Goal: Task Accomplishment & Management: Manage account settings

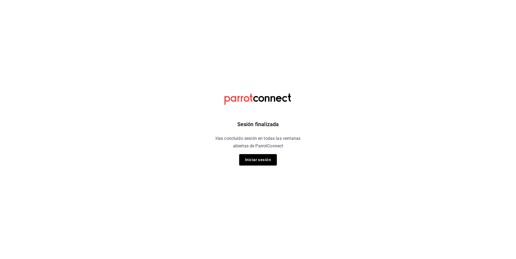
click at [249, 153] on div "Sesión finalizada Has concluido sesión en todas las ventanas abiertas de Parrot…" at bounding box center [258, 129] width 136 height 259
click at [253, 156] on button "Iniciar sesión" at bounding box center [258, 159] width 38 height 11
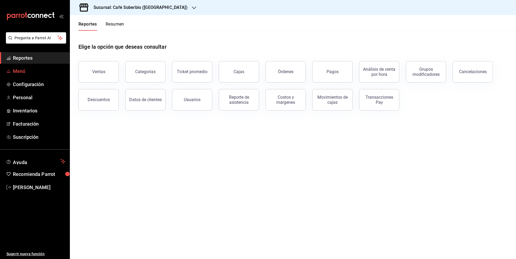
click at [45, 66] on link "Menú" at bounding box center [35, 71] width 70 height 12
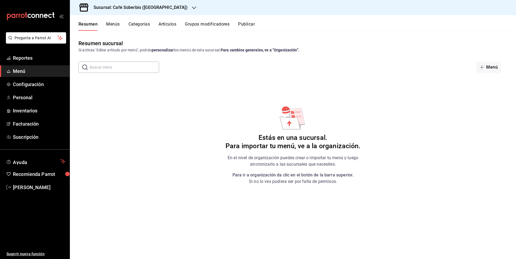
click at [129, 70] on input "text" at bounding box center [124, 67] width 69 height 11
click at [168, 26] on button "Artículos" at bounding box center [168, 26] width 18 height 9
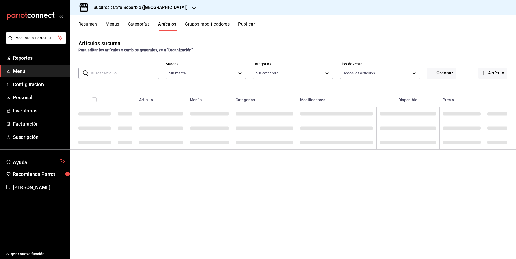
type input "706db060-746a-45e8-86f8-f446d9c65370"
click at [116, 72] on input "text" at bounding box center [125, 73] width 68 height 11
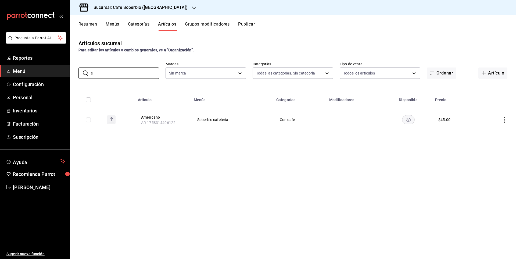
type input "e"
click at [161, 5] on div "Sucursal: Café Soberbio ([GEOGRAPHIC_DATA])" at bounding box center [136, 7] width 124 height 15
click at [112, 34] on span "Café Soberbio ([GEOGRAPHIC_DATA])" at bounding box center [106, 36] width 64 height 6
click at [156, 8] on h3 "Sucursal: Café Soberbio ([GEOGRAPHIC_DATA])" at bounding box center [138, 7] width 98 height 6
click at [117, 21] on div "[PERSON_NAME] ([GEOGRAPHIC_DATA])" at bounding box center [110, 23] width 72 height 6
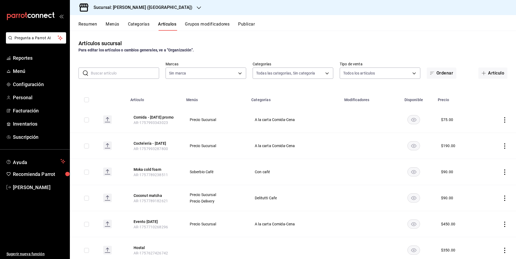
click at [120, 72] on input "text" at bounding box center [125, 73] width 68 height 11
type input "42a09e22-8dc8-4f3f-9b8d-5c2e9128a824,02aefd72-e168-465b-af92-a9b5351ad6f5,f8874…"
type input "cf0deccf-32cb-456f-8ded-2e43041ed870"
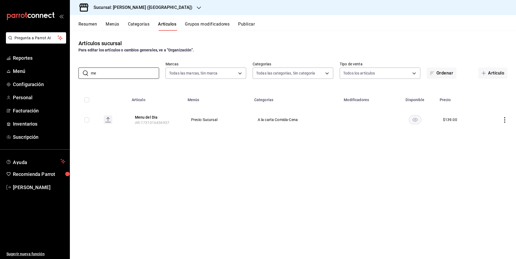
type input "m"
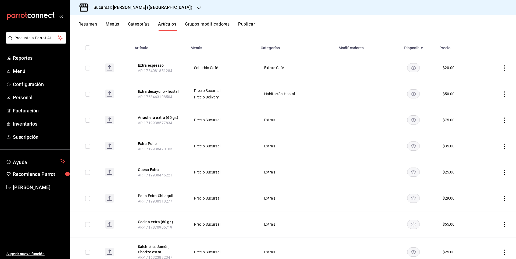
scroll to position [81, 0]
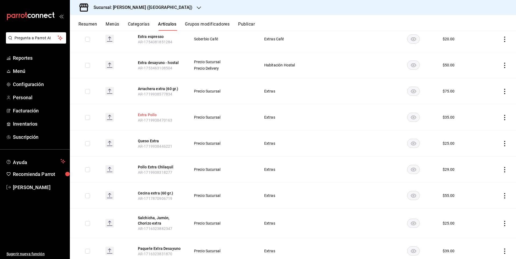
type input "extra"
drag, startPoint x: 142, startPoint y: 115, endPoint x: 455, endPoint y: 118, distance: 312.1
click at [458, 117] on tr "Extra Pollo AR-1719938470163 Precio Sucursal Extras $ 35.00" at bounding box center [293, 117] width 446 height 26
click at [286, 135] on td "Extras" at bounding box center [297, 143] width 78 height 26
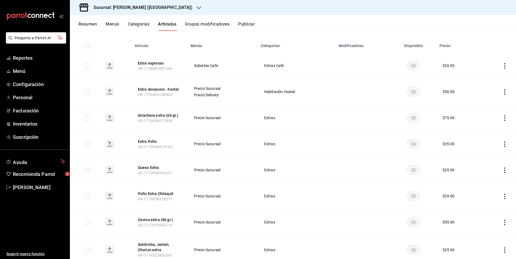
scroll to position [54, 0]
click at [503, 68] on icon "actions" at bounding box center [504, 65] width 5 height 5
click at [484, 99] on span "Eliminar" at bounding box center [485, 100] width 14 height 4
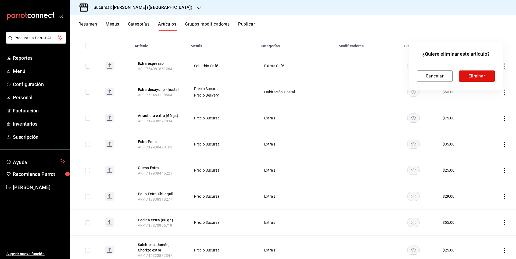
drag, startPoint x: 477, startPoint y: 74, endPoint x: 476, endPoint y: 79, distance: 4.8
click at [478, 74] on button "Eliminar" at bounding box center [477, 75] width 36 height 11
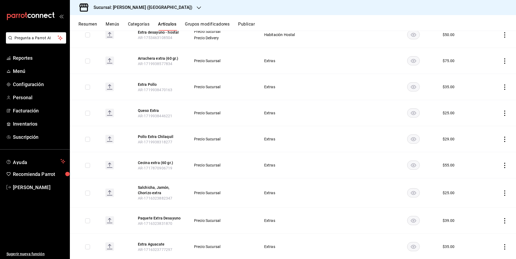
scroll to position [71, 0]
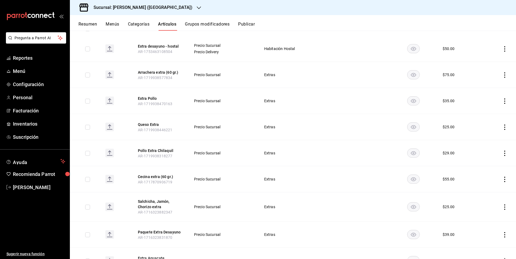
click at [502, 102] on icon "actions" at bounding box center [504, 100] width 5 height 5
click at [430, 116] on div at bounding box center [258, 129] width 516 height 259
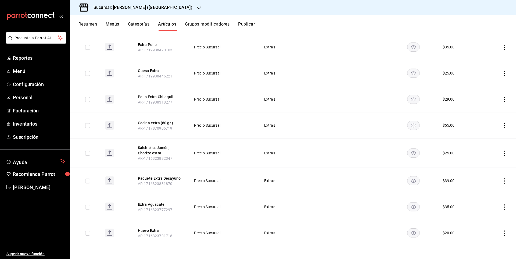
scroll to position [98, 0]
click at [407, 99] on rect "availability-product" at bounding box center [413, 99] width 12 height 9
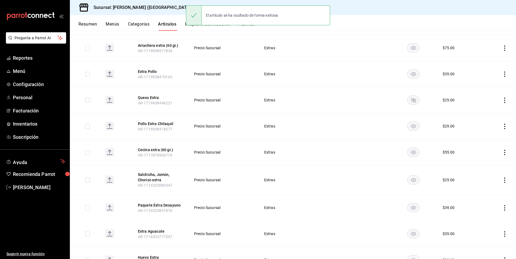
click at [409, 99] on rect "availability-product" at bounding box center [413, 99] width 12 height 9
click at [503, 99] on icon "actions" at bounding box center [504, 100] width 5 height 5
click at [481, 116] on li "Editar" at bounding box center [480, 112] width 32 height 11
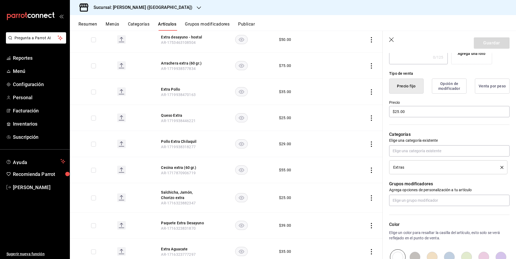
scroll to position [108, 0]
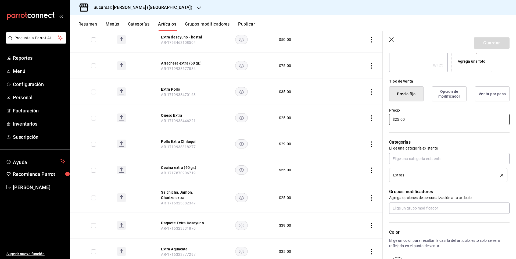
click at [399, 119] on input "$25.00" at bounding box center [449, 119] width 120 height 11
type input "$20.00"
click at [488, 42] on button "Guardar" at bounding box center [492, 42] width 36 height 11
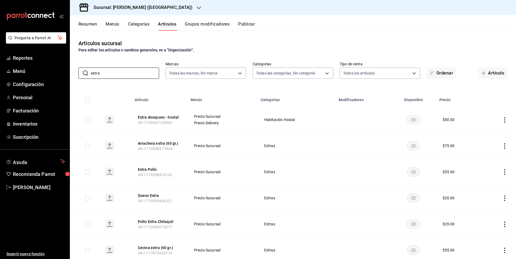
drag, startPoint x: 116, startPoint y: 73, endPoint x: 77, endPoint y: 73, distance: 39.2
click at [77, 73] on div "​ extra ​ Marcas Todas las marcas, Sin marca cf0deccf-32cb-456f-8ded-2e43041ed8…" at bounding box center [293, 70] width 446 height 17
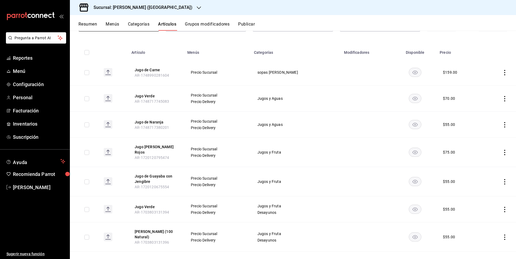
scroll to position [54, 0]
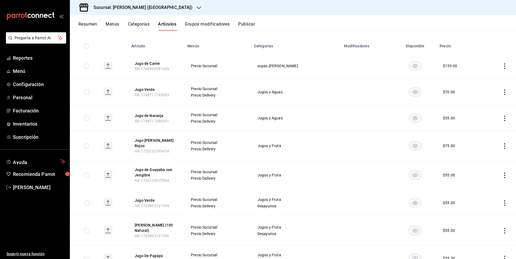
type input "jugo"
click at [502, 65] on icon "actions" at bounding box center [504, 65] width 5 height 5
click at [482, 102] on span "Eliminar" at bounding box center [485, 100] width 14 height 4
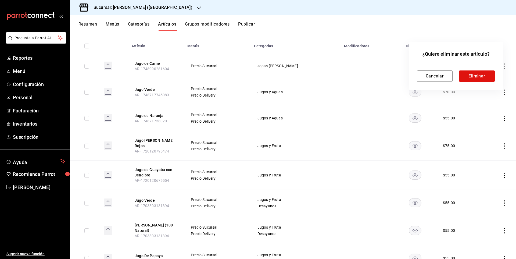
click at [329, 77] on div at bounding box center [258, 129] width 516 height 259
click at [351, 82] on div at bounding box center [258, 129] width 516 height 259
click at [438, 77] on button "Cancelar" at bounding box center [435, 75] width 36 height 11
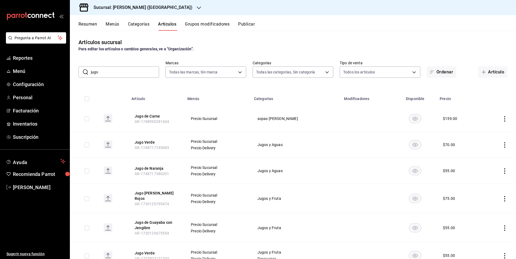
scroll to position [0, 0]
drag, startPoint x: 121, startPoint y: 76, endPoint x: 76, endPoint y: 76, distance: 44.4
click at [76, 76] on div "​ jugo ​ Marcas Todas las marcas, Sin marca cf0deccf-32cb-456f-8ded-2e43041ed87…" at bounding box center [293, 70] width 446 height 17
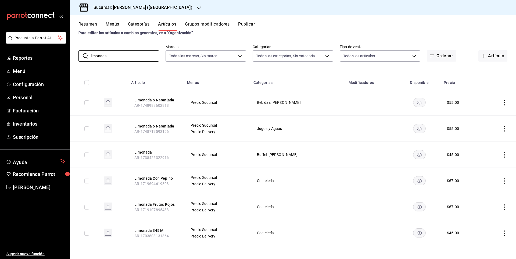
scroll to position [17, 0]
type input "limonada"
click at [28, 70] on span "Menú" at bounding box center [39, 70] width 52 height 7
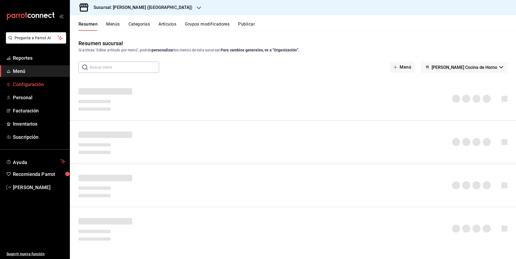
click at [32, 82] on span "Configuración" at bounding box center [39, 84] width 52 height 7
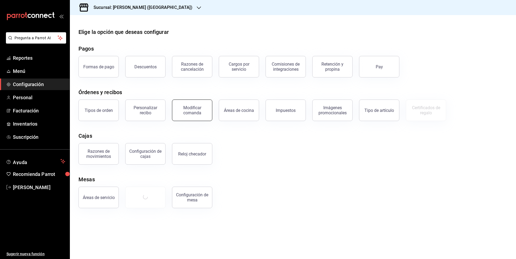
click at [204, 112] on div "Modificar comanda" at bounding box center [192, 110] width 33 height 10
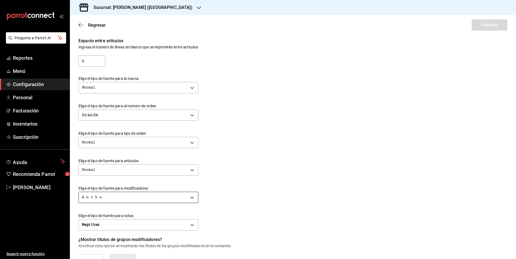
scroll to position [90, 0]
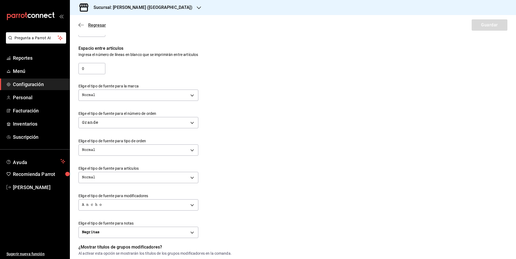
click at [83, 26] on icon "button" at bounding box center [80, 25] width 5 height 5
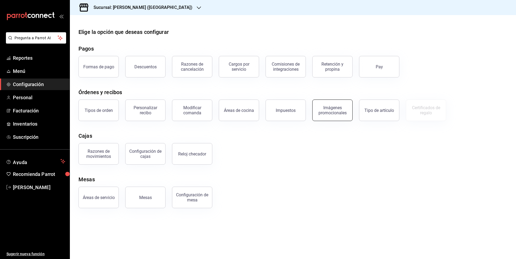
click at [341, 104] on button "Imágenes promocionales" at bounding box center [332, 110] width 40 height 22
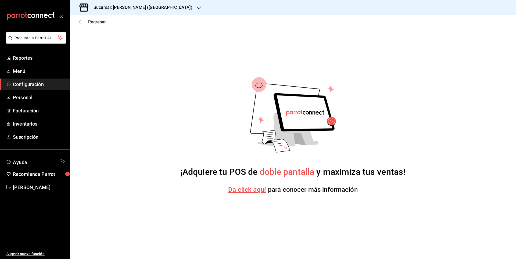
click at [84, 23] on span "Regresar" at bounding box center [91, 21] width 27 height 5
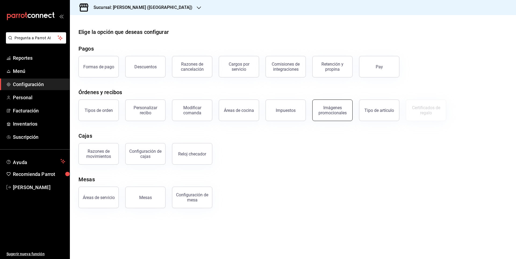
click at [321, 112] on div "Imágenes promocionales" at bounding box center [332, 110] width 33 height 10
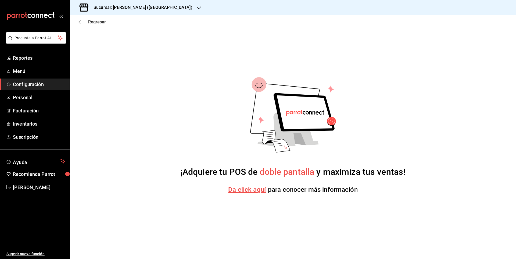
click at [83, 20] on icon "button" at bounding box center [80, 22] width 5 height 5
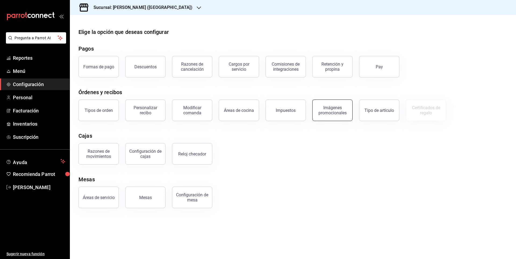
click at [344, 110] on div "Imágenes promocionales" at bounding box center [332, 110] width 33 height 10
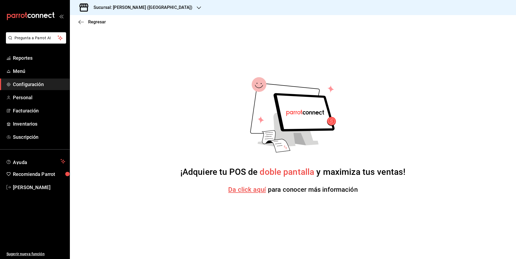
click at [258, 190] on span "Da click aquí" at bounding box center [247, 190] width 38 height 8
click at [83, 22] on icon "button" at bounding box center [80, 22] width 5 height 5
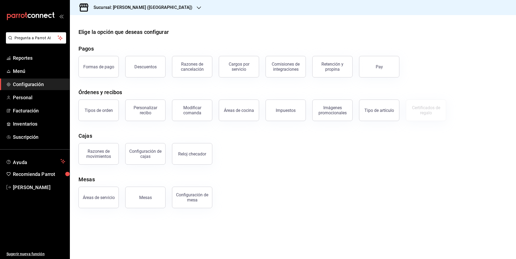
click at [146, 112] on div "Personalizar recibo" at bounding box center [145, 110] width 33 height 10
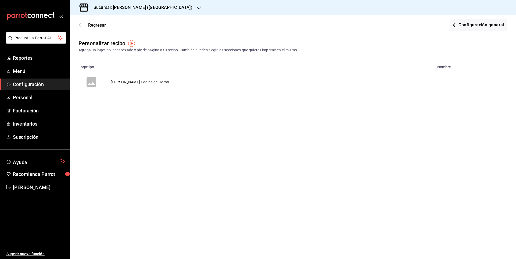
click at [104, 82] on td "voidReasonsTable" at bounding box center [91, 82] width 26 height 26
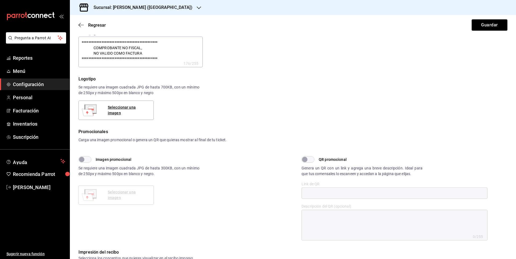
type textarea "x"
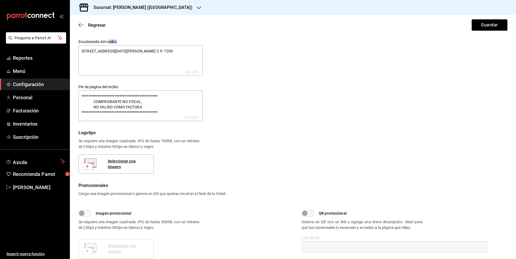
drag, startPoint x: 110, startPoint y: 42, endPoint x: 122, endPoint y: 42, distance: 12.1
click at [122, 42] on label "Encabezado del recibo" at bounding box center [140, 42] width 124 height 4
drag, startPoint x: 296, startPoint y: 78, endPoint x: 293, endPoint y: 76, distance: 3.1
click at [296, 77] on div "**********" at bounding box center [289, 77] width 435 height 88
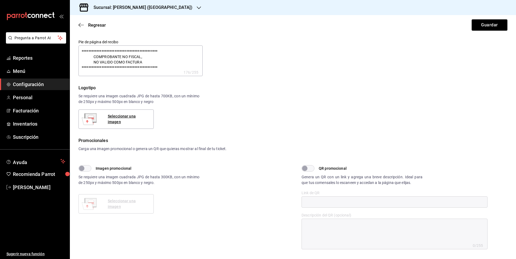
scroll to position [54, 0]
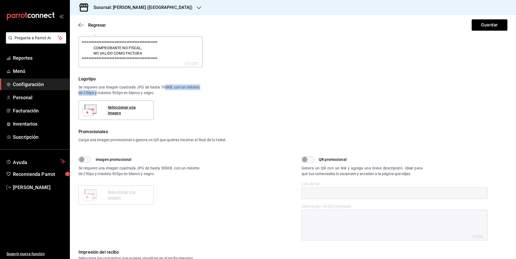
drag, startPoint x: 96, startPoint y: 93, endPoint x: 164, endPoint y: 89, distance: 68.1
click at [164, 89] on div "Se requiere una imagen cuadrada JPG de hasta 700KB, con un mínimo de 250px y má…" at bounding box center [138, 89] width 121 height 11
click at [176, 107] on div "Logotipo Se requiere una imagen cuadrada JPG de hasta 700KB, con un mínimo de 2…" at bounding box center [292, 98] width 429 height 44
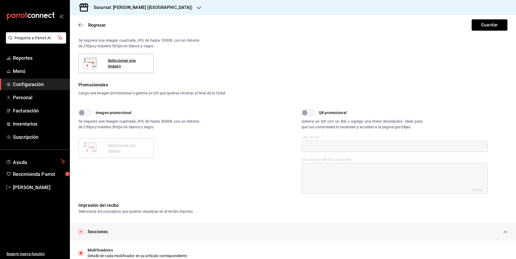
scroll to position [134, 0]
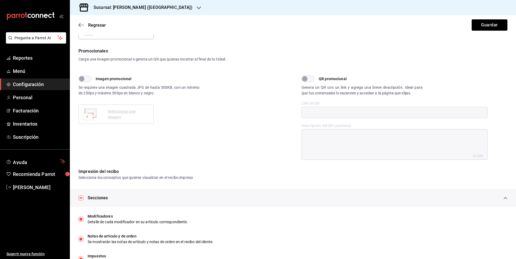
click at [86, 78] on input "Imagen promocional" at bounding box center [81, 79] width 19 height 6
checkbox input "true"
type textarea "x"
click at [86, 78] on input "Imagen promocional" at bounding box center [87, 79] width 19 height 6
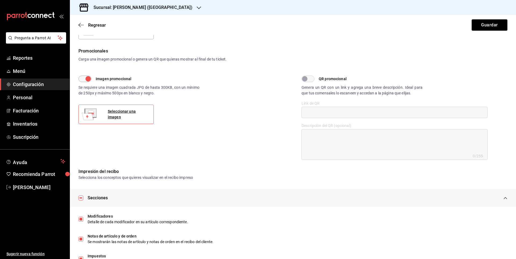
checkbox input "false"
type textarea "x"
click at [228, 102] on div "Imagen promocional Se requiere una imagen cuadrada JPG de hasta 300KB, con un m…" at bounding box center [185, 118] width 214 height 84
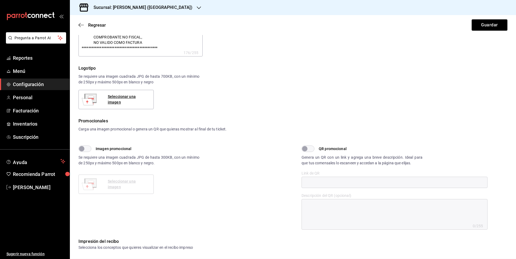
scroll to position [0, 0]
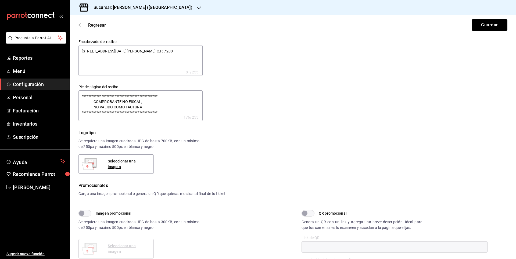
click at [134, 109] on textarea "**********" at bounding box center [140, 105] width 124 height 31
type textarea "x"
click at [164, 145] on div "Se requiere una imagen cuadrada JPG de hasta 700KB, con un mínimo de 250px y má…" at bounding box center [138, 143] width 121 height 11
click at [81, 26] on icon "button" at bounding box center [80, 25] width 5 height 5
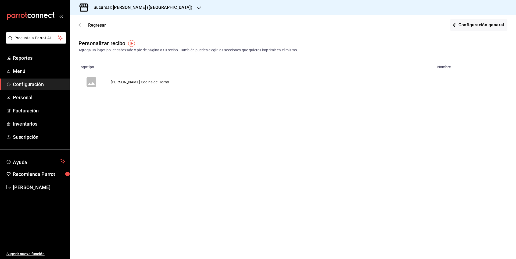
click at [127, 82] on td "[PERSON_NAME] Cocina de Horno" at bounding box center [139, 82] width 71 height 26
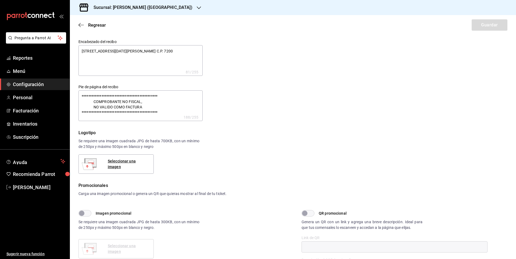
type textarea "x"
click at [81, 23] on icon "button" at bounding box center [80, 25] width 5 height 5
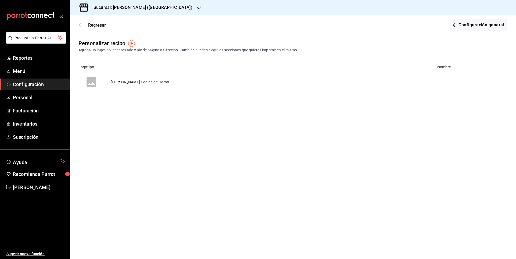
drag, startPoint x: 161, startPoint y: 81, endPoint x: 100, endPoint y: 81, distance: 60.5
click at [100, 81] on button "[PERSON_NAME] Cocina de Horno" at bounding box center [127, 82] width 114 height 26
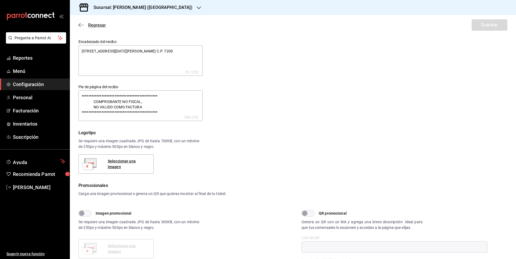
type textarea "x"
click at [81, 24] on icon "button" at bounding box center [80, 25] width 5 height 5
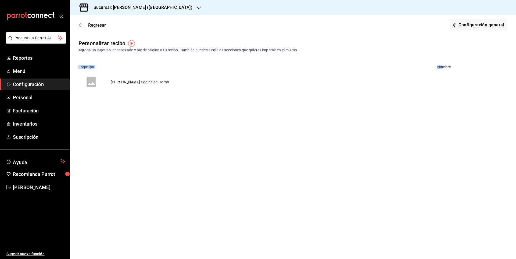
drag, startPoint x: 437, startPoint y: 67, endPoint x: 461, endPoint y: 62, distance: 24.5
click at [460, 70] on table "Logotipo Nombre [PERSON_NAME] Cocina de Horno" at bounding box center [293, 78] width 446 height 33
click at [477, 27] on link "Configuración general" at bounding box center [479, 24] width 58 height 11
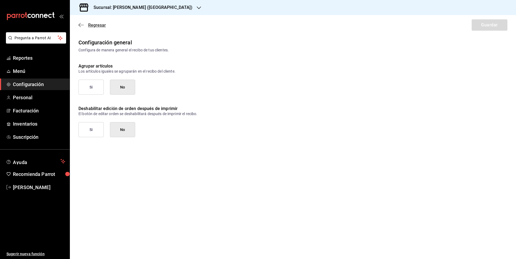
click at [81, 26] on icon "button" at bounding box center [80, 25] width 5 height 5
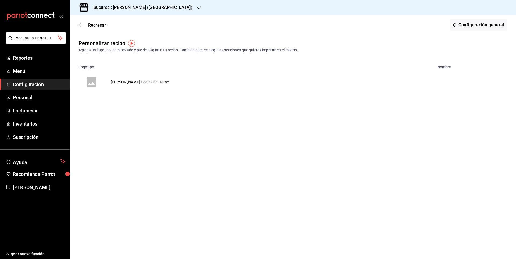
click at [133, 44] on img "button" at bounding box center [131, 43] width 7 height 7
click at [140, 64] on span "Ir a video" at bounding box center [132, 66] width 16 height 6
click at [134, 82] on td "[PERSON_NAME] Cocina de Horno" at bounding box center [139, 82] width 71 height 26
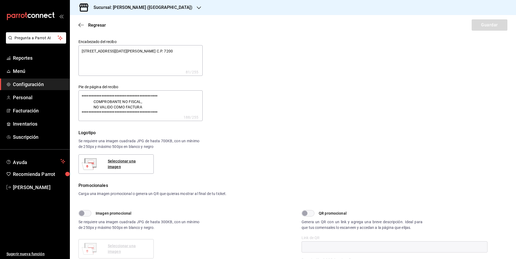
type textarea "x"
click at [84, 51] on textarea "[STREET_ADDRESS][DATE][PERSON_NAME] C.P. 7200" at bounding box center [140, 60] width 124 height 31
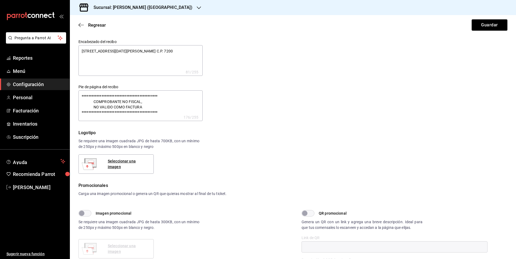
click at [82, 50] on textarea "[STREET_ADDRESS][DATE][PERSON_NAME] C.P. 7200" at bounding box center [140, 60] width 124 height 31
type textarea "x"
click at [157, 112] on textarea "**********" at bounding box center [140, 105] width 124 height 31
type textarea "x"
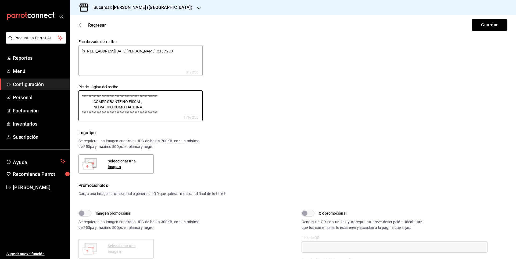
type textarea "x"
click at [83, 50] on textarea "[STREET_ADDRESS][DATE][PERSON_NAME] C.P. 7200" at bounding box center [140, 60] width 124 height 31
type textarea "x"
click at [268, 102] on div "**********" at bounding box center [289, 77] width 435 height 88
click at [81, 23] on icon "button" at bounding box center [80, 25] width 5 height 5
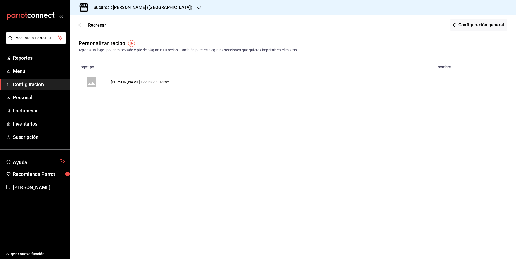
click at [140, 82] on td "[PERSON_NAME] Cocina de Horno" at bounding box center [139, 82] width 71 height 26
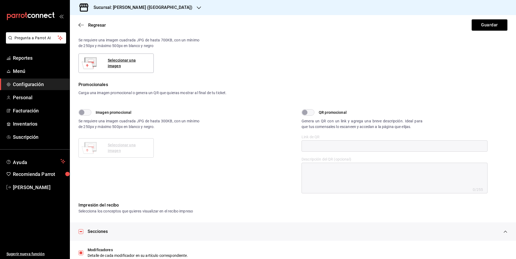
type textarea "x"
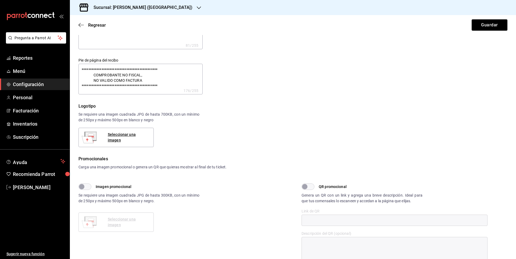
scroll to position [27, 0]
click at [81, 26] on icon "button" at bounding box center [80, 25] width 5 height 5
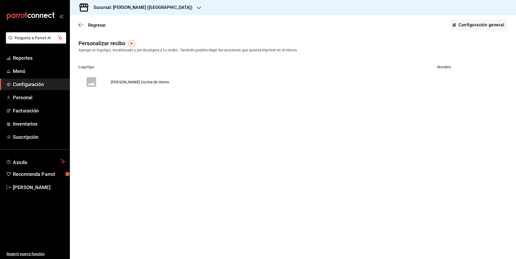
drag, startPoint x: 115, startPoint y: 83, endPoint x: 171, endPoint y: 82, distance: 55.4
click at [173, 83] on button "[PERSON_NAME] Cocina de Horno" at bounding box center [127, 82] width 114 height 26
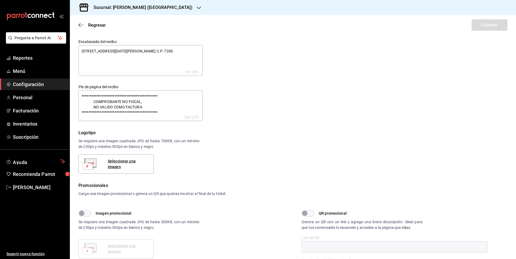
type textarea "x"
click at [78, 26] on icon "button" at bounding box center [80, 25] width 5 height 5
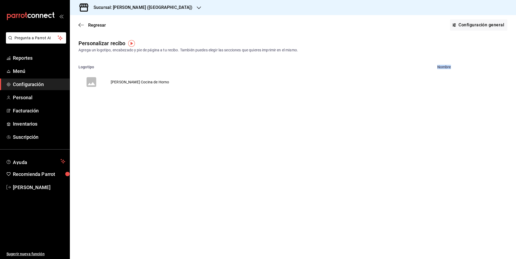
drag, startPoint x: 441, startPoint y: 68, endPoint x: 448, endPoint y: 68, distance: 7.3
click at [448, 68] on th "Nombre" at bounding box center [475, 66] width 82 height 8
click at [439, 72] on table "Logotipo Nombre [PERSON_NAME] Cocina de Horno" at bounding box center [293, 78] width 446 height 33
click at [437, 66] on th "Nombre" at bounding box center [475, 66] width 82 height 8
click at [82, 27] on icon "button" at bounding box center [80, 25] width 5 height 5
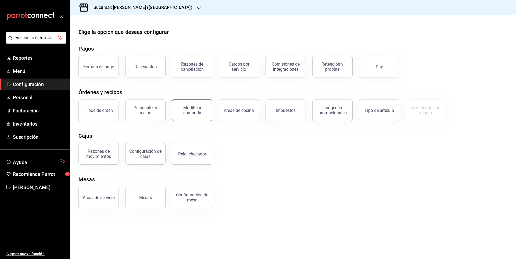
click at [194, 117] on button "Modificar comanda" at bounding box center [192, 110] width 40 height 22
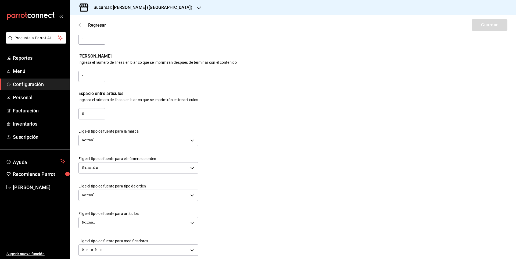
scroll to position [36, 0]
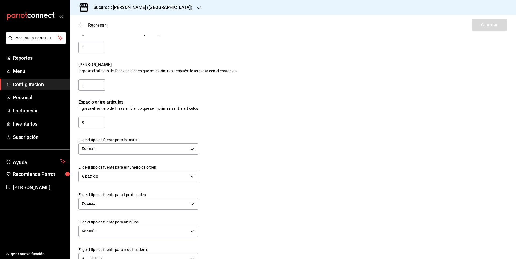
click at [81, 27] on icon "button" at bounding box center [80, 25] width 5 height 5
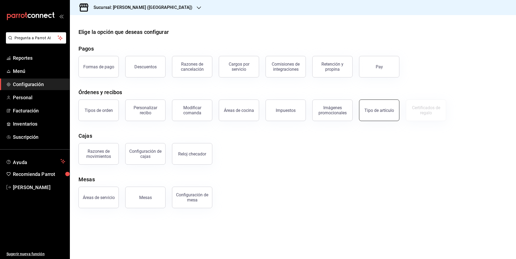
click at [373, 109] on div "Tipo de artículo" at bounding box center [379, 110] width 30 height 5
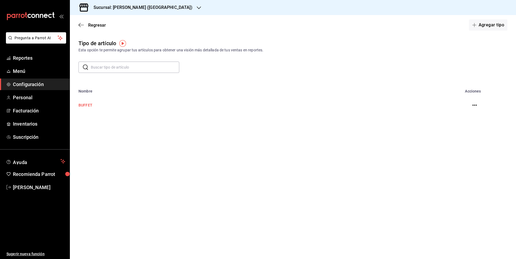
click at [91, 105] on td "BUFFET" at bounding box center [253, 105] width 366 height 24
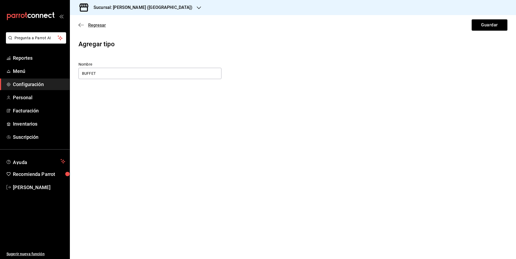
click at [81, 24] on icon "button" at bounding box center [80, 25] width 5 height 5
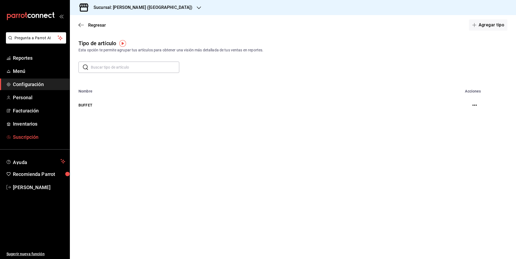
click at [22, 134] on span "Suscripción" at bounding box center [39, 136] width 52 height 7
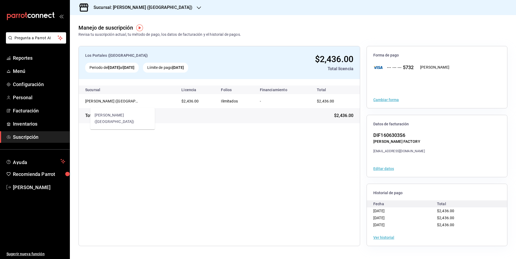
click at [123, 102] on div "[PERSON_NAME] ([GEOGRAPHIC_DATA])" at bounding box center [112, 100] width 54 height 5
drag, startPoint x: 116, startPoint y: 101, endPoint x: 86, endPoint y: 103, distance: 30.4
click at [86, 103] on div "[PERSON_NAME] ([GEOGRAPHIC_DATA])" at bounding box center [112, 100] width 54 height 5
drag, startPoint x: 123, startPoint y: 100, endPoint x: 75, endPoint y: 104, distance: 47.7
click at [75, 104] on div "Los Portales ([GEOGRAPHIC_DATA]) Periodo del [DATE] al [DATE] Límite de pago [D…" at bounding box center [293, 145] width 446 height 217
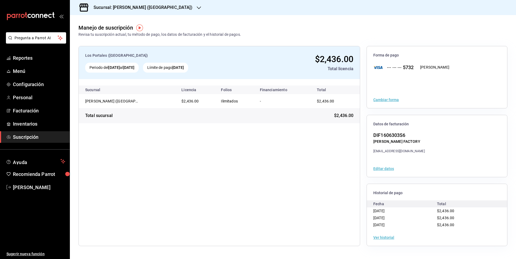
click at [184, 147] on div "Los Portales ([GEOGRAPHIC_DATA]) Periodo del [DATE] al [DATE] Límite de pago [D…" at bounding box center [219, 146] width 282 height 200
click at [128, 70] on div "Periodo del [DATE] al [DATE]" at bounding box center [111, 68] width 53 height 10
click at [386, 167] on button "Editar datos" at bounding box center [383, 169] width 21 height 4
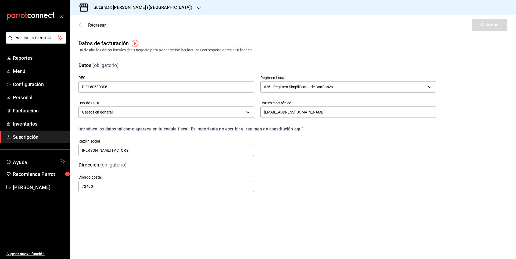
click at [78, 27] on icon "button" at bounding box center [80, 25] width 5 height 5
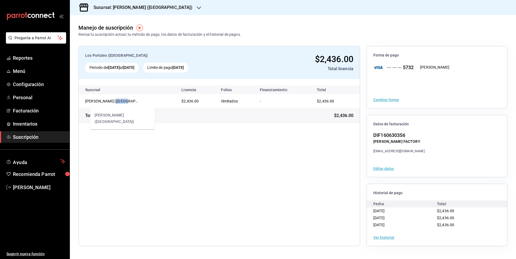
drag, startPoint x: 109, startPoint y: 100, endPoint x: 165, endPoint y: 108, distance: 56.4
click at [165, 108] on td "[PERSON_NAME] ([GEOGRAPHIC_DATA])" at bounding box center [128, 101] width 98 height 14
click at [184, 143] on div "Los Portales ([GEOGRAPHIC_DATA]) Periodo del [DATE] al [DATE] Límite de pago [D…" at bounding box center [219, 146] width 282 height 200
click at [24, 82] on span "Configuración" at bounding box center [39, 84] width 52 height 7
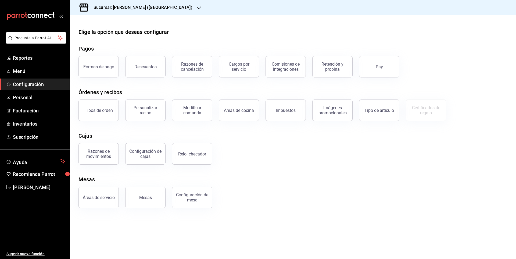
click at [302, 147] on div "Razones de movimientos Configuración [PERSON_NAME] Reloj checador" at bounding box center [289, 151] width 435 height 28
